Goal: Task Accomplishment & Management: Use online tool/utility

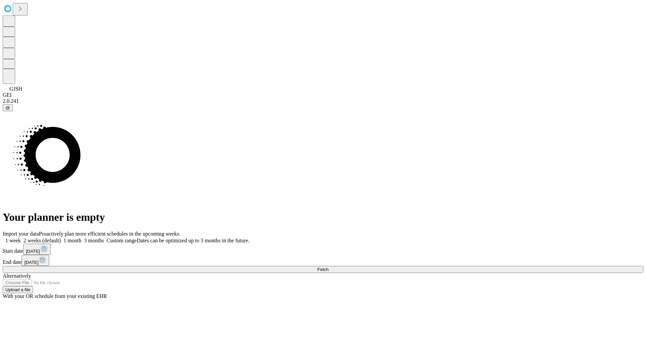
click at [329, 267] on span "Fetch" at bounding box center [322, 269] width 11 height 5
